Goal: Information Seeking & Learning: Learn about a topic

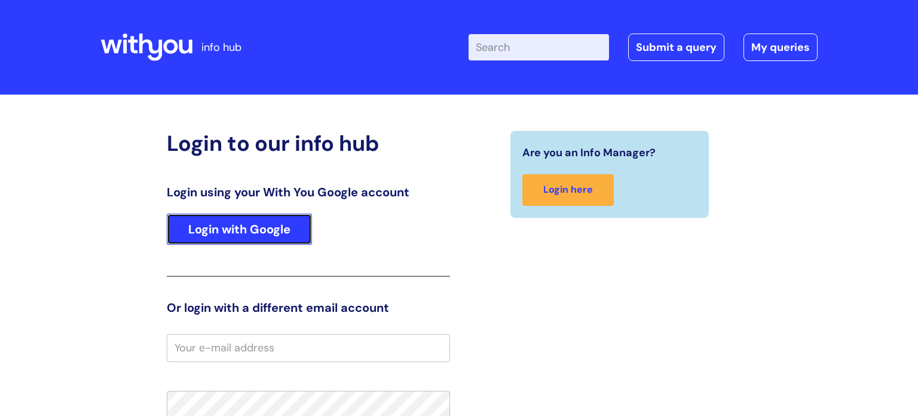
click at [292, 222] on link "Login with Google" at bounding box center [239, 228] width 145 height 31
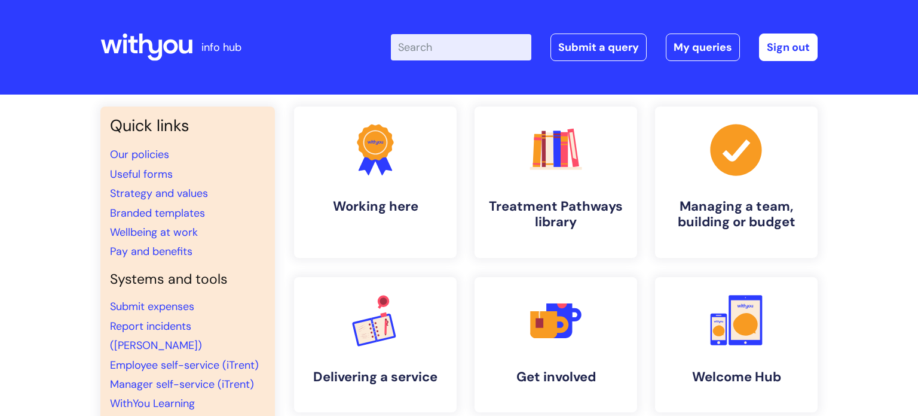
click at [437, 41] on input "Enter your search term here..." at bounding box center [461, 47] width 141 height 26
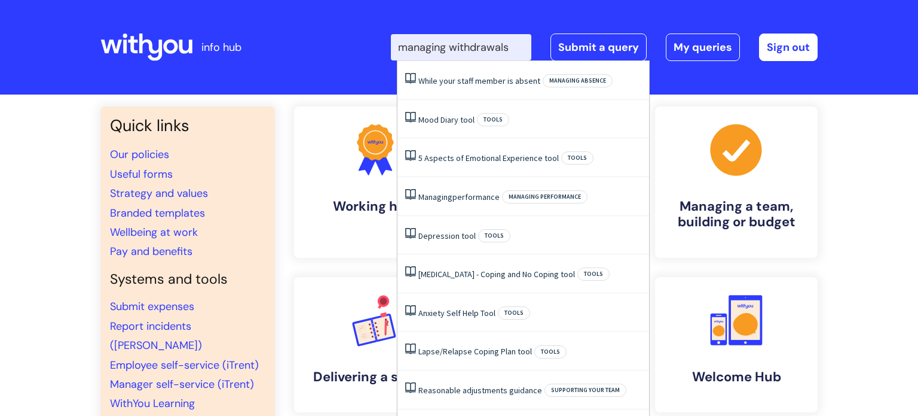
type input "managing withdrawals"
click button "Search" at bounding box center [0, 0] width 0 height 0
